Goal: Task Accomplishment & Management: Manage account settings

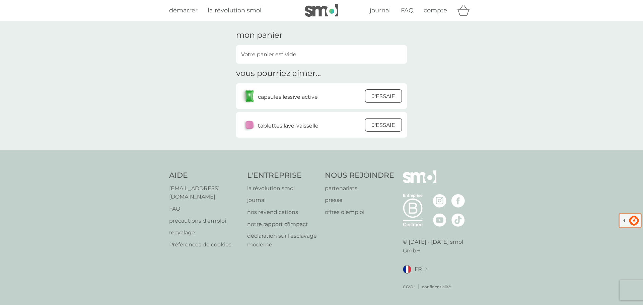
click at [628, 305] on div at bounding box center [321, 310] width 643 height 0
click at [442, 5] on div "journal FAQ compte" at bounding box center [406, 10] width 136 height 13
click at [436, 11] on span "compte" at bounding box center [435, 10] width 23 height 7
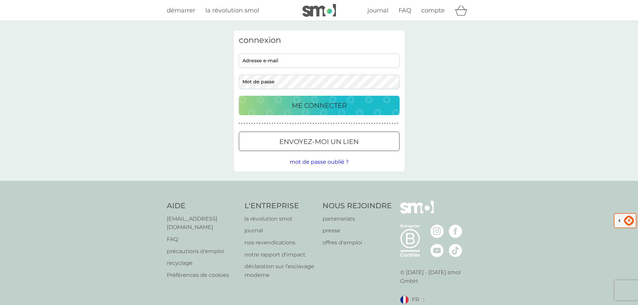
click at [249, 66] on input "adresse e-mail" at bounding box center [319, 61] width 161 height 14
type input "camille_et_eux@hotmail.fr"
click at [239, 96] on button "ME CONNECTER" at bounding box center [319, 105] width 161 height 19
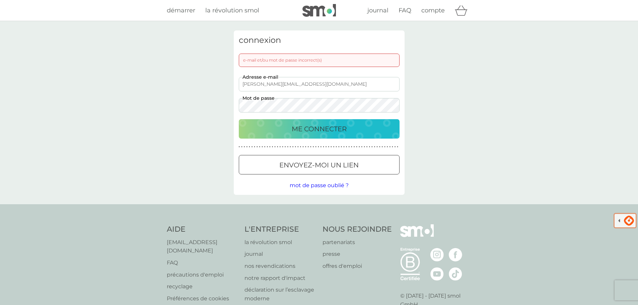
click at [239, 119] on button "ME CONNECTER" at bounding box center [319, 128] width 161 height 19
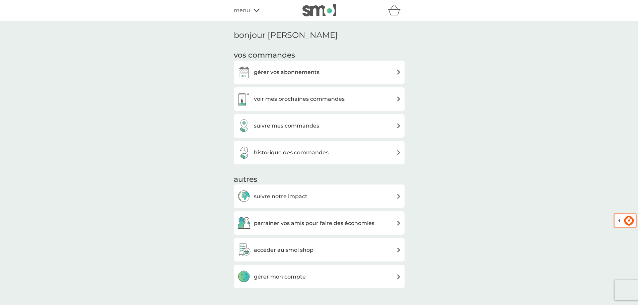
click at [308, 74] on h3 "gérer vos abonnements" at bounding box center [287, 72] width 66 height 9
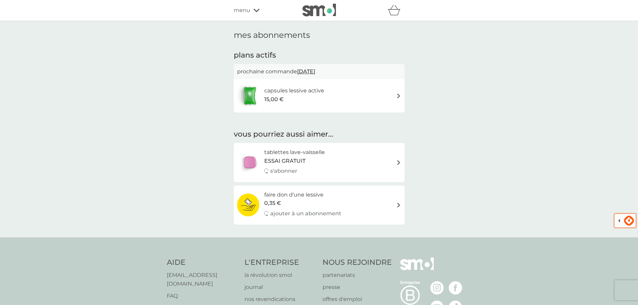
click at [389, 92] on div "capsules lessive active 15,00 €" at bounding box center [319, 95] width 164 height 23
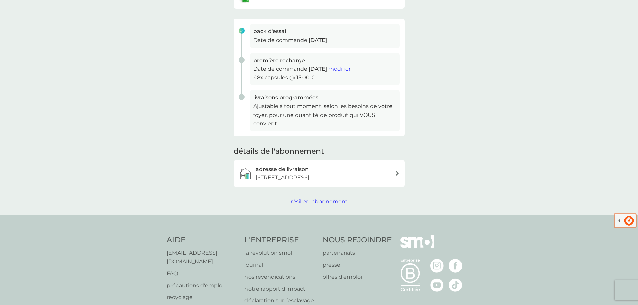
scroll to position [134, 0]
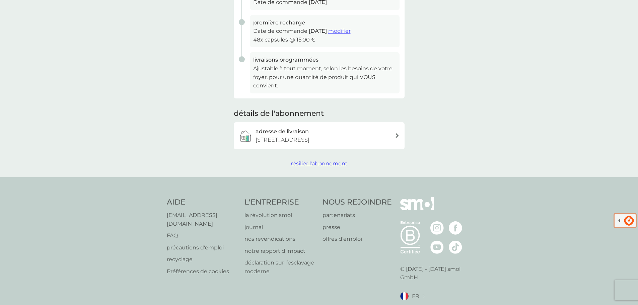
click at [306, 162] on span "résilier l'abonnement" at bounding box center [319, 164] width 57 height 6
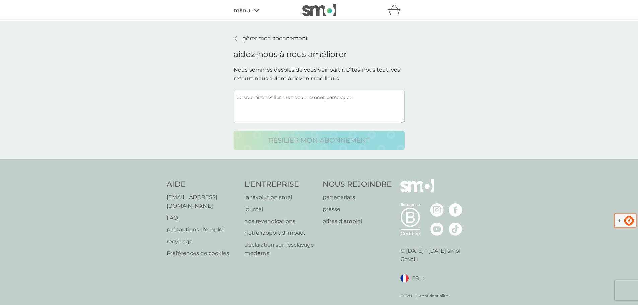
click at [275, 102] on textarea at bounding box center [319, 107] width 171 height 34
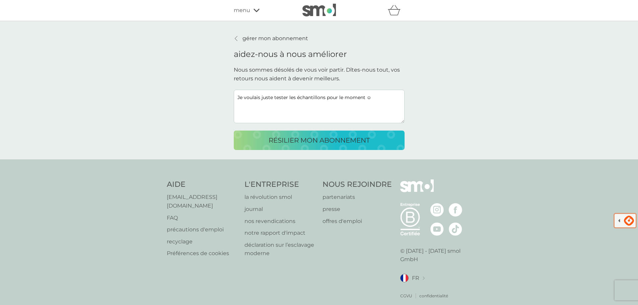
type textarea "Je voulais juste tester les échantillons pour le moment ☺"
click at [256, 138] on div "résilier mon abonnement" at bounding box center [320, 140] width 158 height 11
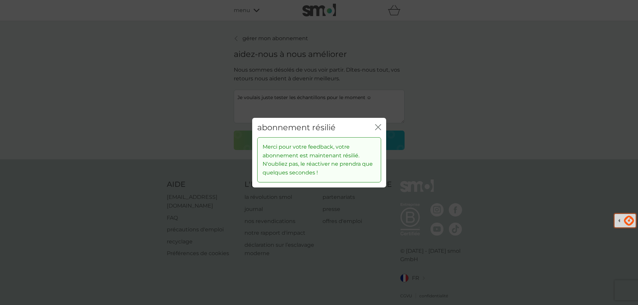
drag, startPoint x: 380, startPoint y: 126, endPoint x: 0, endPoint y: 142, distance: 380.0
click at [380, 126] on icon "fermer" at bounding box center [379, 126] width 3 height 5
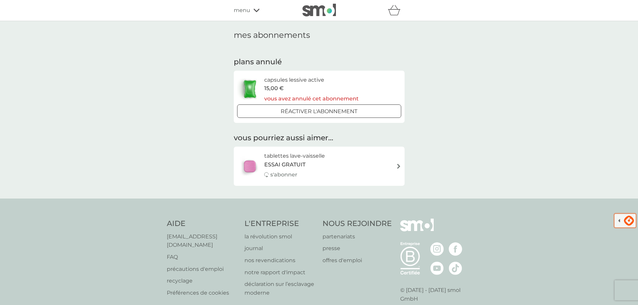
click at [320, 7] on img at bounding box center [320, 10] width 34 height 13
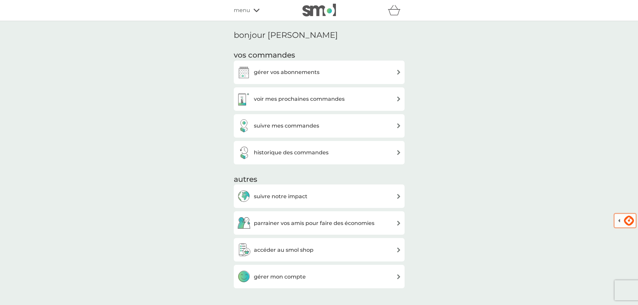
click at [298, 154] on h3 "historique des commandes" at bounding box center [291, 152] width 75 height 9
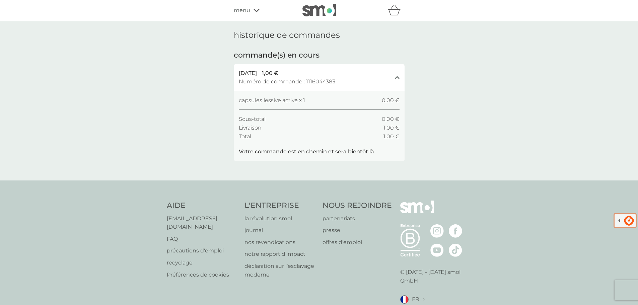
click at [327, 12] on img at bounding box center [320, 10] width 34 height 13
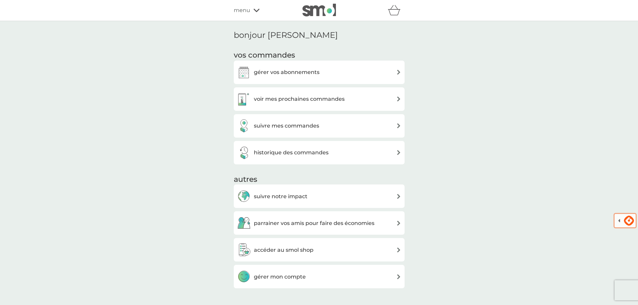
click at [318, 79] on div "gérer vos abonnements" at bounding box center [278, 72] width 82 height 13
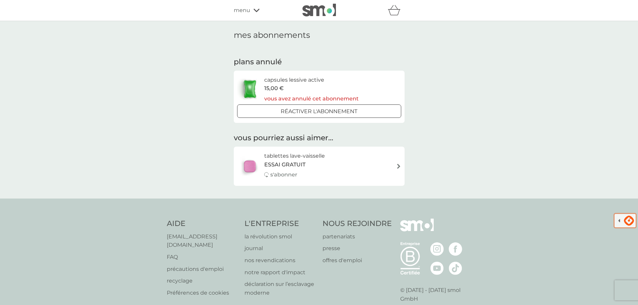
click at [316, 13] on img at bounding box center [320, 10] width 34 height 13
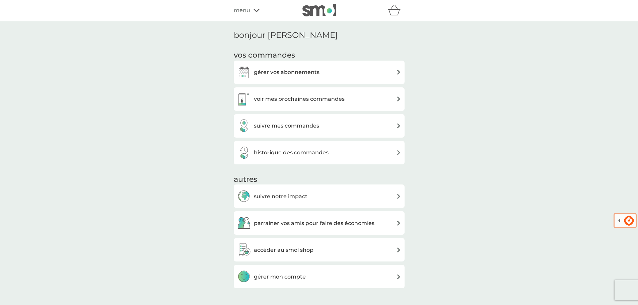
click at [317, 19] on div "parrainer vos amis pour faire des économies smol impact smol shop mes abonnemen…" at bounding box center [319, 10] width 638 height 21
click at [317, 13] on img at bounding box center [320, 10] width 34 height 13
click at [282, 68] on h3 "gérer vos abonnements" at bounding box center [287, 72] width 66 height 9
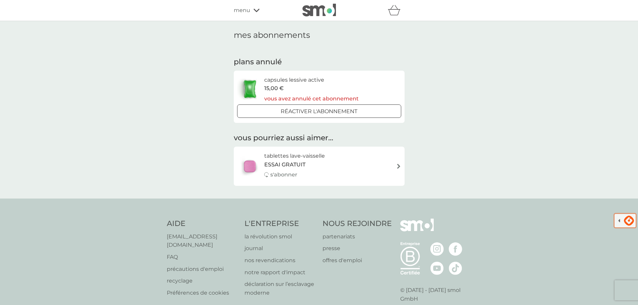
click at [301, 178] on div "tablettes lave-vaisselle ESSAI GRATUIT s'abonner" at bounding box center [297, 166] width 67 height 29
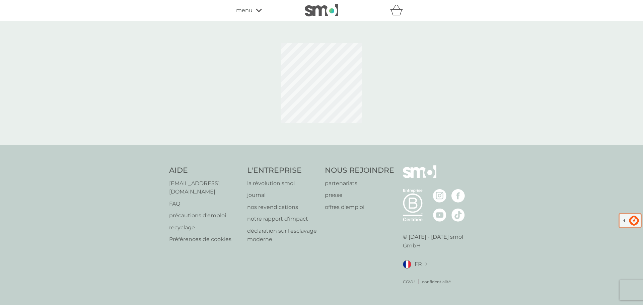
select select "84"
